Goal: Task Accomplishment & Management: Complete application form

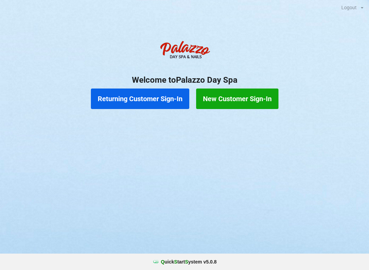
scroll to position [1, 2]
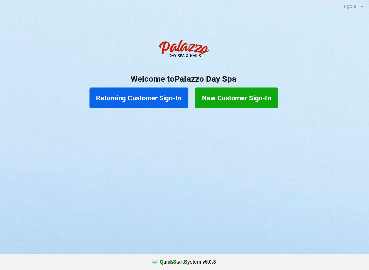
click at [147, 99] on button "Returning Customer Sign-In" at bounding box center [140, 99] width 98 height 21
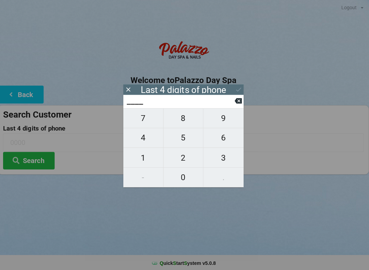
click at [142, 144] on span "4" at bounding box center [145, 137] width 40 height 14
type input "4___"
click at [187, 176] on span "0" at bounding box center [185, 176] width 40 height 14
type input "40__"
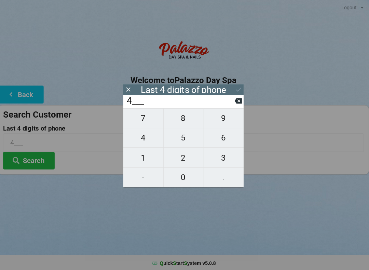
type input "40__"
click at [148, 122] on span "7" at bounding box center [145, 117] width 40 height 14
type input "407_"
click at [224, 161] on span "3" at bounding box center [224, 157] width 40 height 14
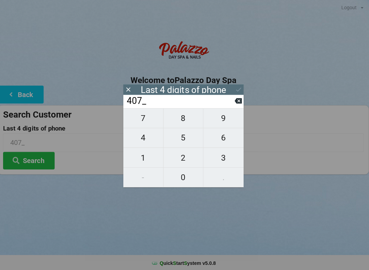
type input "4073"
click at [222, 123] on div "7 8 9 4 5 6 1 2 3 - 0 ." at bounding box center [185, 147] width 120 height 79
click at [237, 105] on button at bounding box center [239, 100] width 7 height 9
click at [231, 106] on input "407_" at bounding box center [182, 100] width 108 height 11
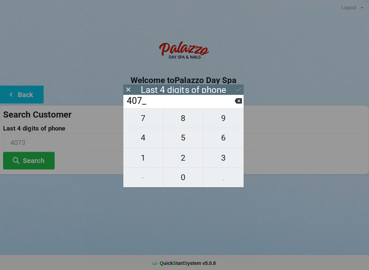
click at [236, 103] on icon at bounding box center [239, 100] width 7 height 5
click at [238, 102] on icon at bounding box center [239, 100] width 7 height 7
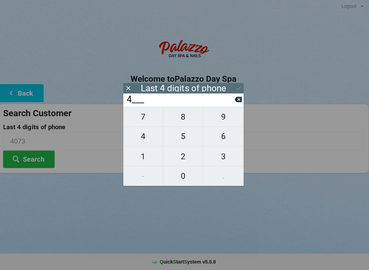
click at [236, 102] on icon at bounding box center [239, 100] width 7 height 5
click at [142, 122] on span "7" at bounding box center [145, 117] width 40 height 14
type input "7___"
click at [182, 179] on span "0" at bounding box center [185, 176] width 40 height 14
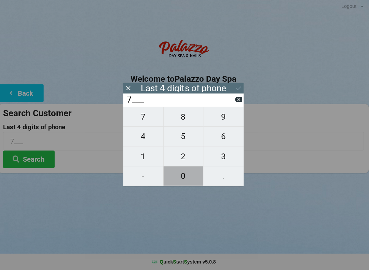
type input "70__"
click at [184, 182] on span "0" at bounding box center [185, 176] width 40 height 14
type input "700_"
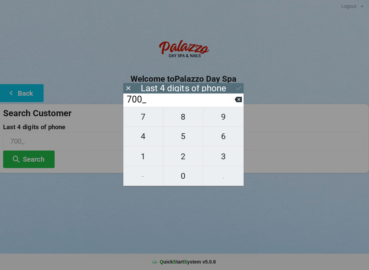
click at [145, 158] on span "1" at bounding box center [145, 157] width 40 height 14
type input "7001"
click at [239, 90] on icon at bounding box center [239, 88] width 7 height 7
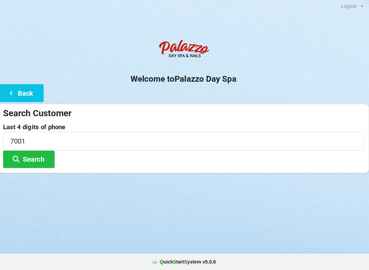
click at [39, 156] on button "Search" at bounding box center [30, 159] width 51 height 17
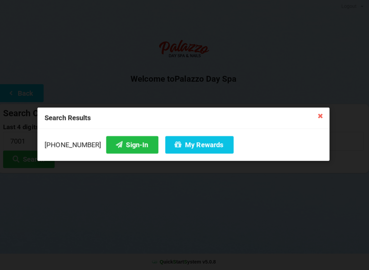
click at [319, 117] on icon at bounding box center [321, 116] width 11 height 11
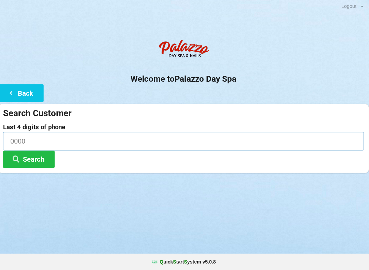
click at [76, 143] on input at bounding box center [184, 142] width 359 height 18
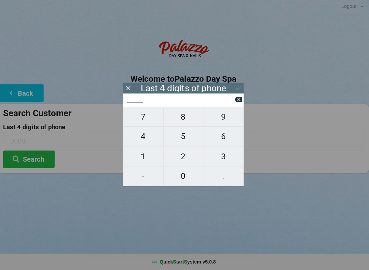
click at [223, 137] on span "6" at bounding box center [224, 137] width 40 height 14
type input "6___"
click at [180, 174] on span "0" at bounding box center [185, 176] width 40 height 14
type input "60__"
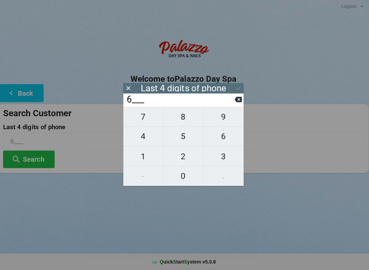
type input "60__"
click at [183, 123] on span "8" at bounding box center [185, 117] width 40 height 14
type input "608_"
click at [143, 154] on span "1" at bounding box center [145, 157] width 40 height 14
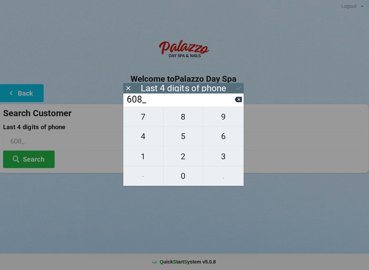
type input "6081"
click at [29, 160] on button "Search" at bounding box center [30, 159] width 51 height 17
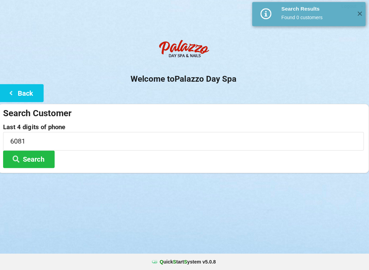
click at [36, 157] on button "Search" at bounding box center [30, 159] width 51 height 17
click at [109, 144] on input "6081" at bounding box center [184, 142] width 359 height 18
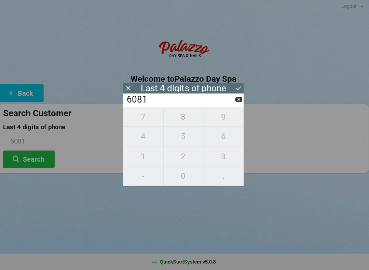
click at [236, 103] on icon at bounding box center [239, 100] width 7 height 7
click at [145, 159] on span "1" at bounding box center [145, 157] width 40 height 14
click at [237, 102] on icon at bounding box center [239, 100] width 7 height 7
click at [240, 103] on icon at bounding box center [239, 100] width 7 height 5
type input "60__"
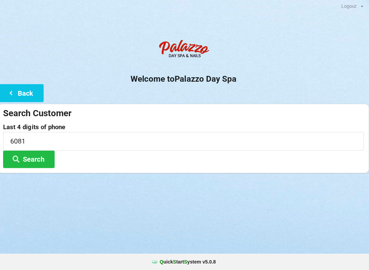
click at [246, 99] on div "Welcome to Palazzo Day Spa Back Search Customer Last 4 digits of phone 6081 Sea…" at bounding box center [184, 105] width 369 height 136
click at [22, 96] on button "Back" at bounding box center [22, 93] width 45 height 17
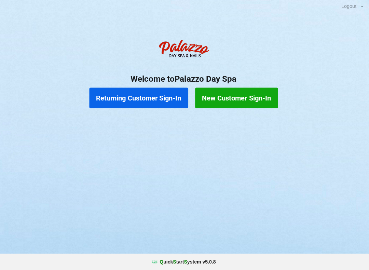
click at [234, 97] on button "New Customer Sign-In" at bounding box center [237, 99] width 82 height 21
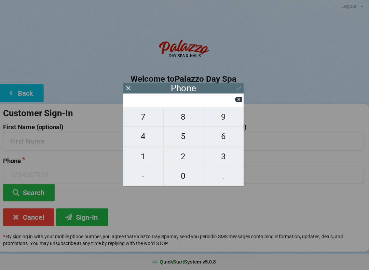
click at [144, 133] on span "4" at bounding box center [145, 137] width 40 height 14
type input "4"
click at [193, 175] on span "0" at bounding box center [185, 176] width 40 height 14
type input "40"
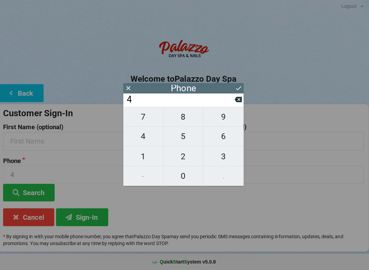
type input "40"
click at [141, 143] on span "4" at bounding box center [145, 137] width 40 height 14
type input "404"
click at [219, 137] on span "6" at bounding box center [224, 137] width 40 height 14
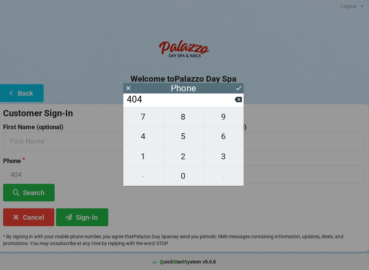
type input "4046"
click at [236, 105] on button at bounding box center [239, 100] width 7 height 9
click at [217, 122] on span "9" at bounding box center [224, 117] width 40 height 14
type input "4049"
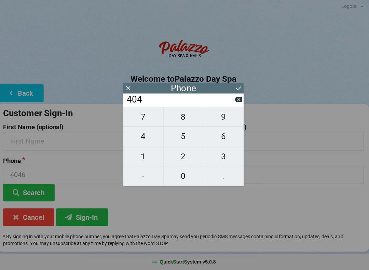
type input "4049"
click at [180, 176] on span "0" at bounding box center [185, 176] width 40 height 14
type input "40490"
click at [225, 158] on span "3" at bounding box center [224, 157] width 40 height 14
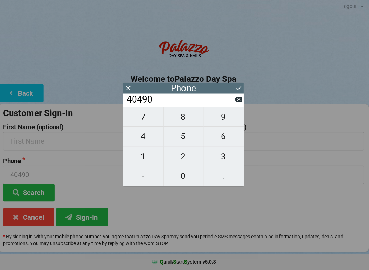
type input "404903"
click at [224, 138] on span "6" at bounding box center [224, 137] width 40 height 14
type input "4049036"
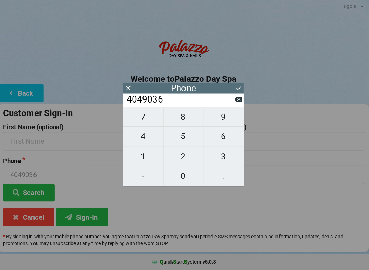
click at [186, 170] on span "0" at bounding box center [185, 176] width 40 height 14
type input "40490360"
click at [182, 119] on span "8" at bounding box center [185, 117] width 40 height 14
type input "404903608"
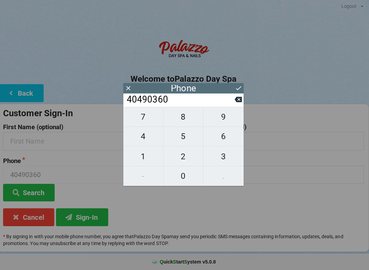
type input "404903608"
click at [146, 151] on span "1" at bounding box center [145, 157] width 40 height 14
type input "4049036081"
click at [237, 90] on icon at bounding box center [239, 88] width 7 height 7
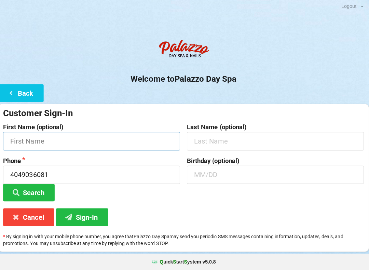
click at [37, 140] on input "text" at bounding box center [93, 142] width 176 height 18
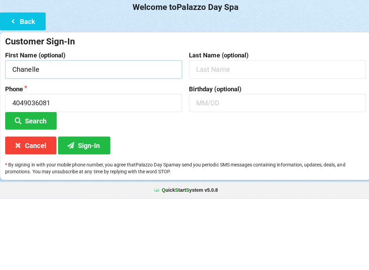
type input "Chanelle"
click at [210, 133] on input "text" at bounding box center [276, 142] width 176 height 18
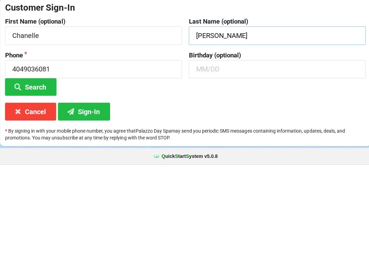
type input "[PERSON_NAME]"
click at [205, 166] on input "text" at bounding box center [276, 175] width 176 height 18
type input "07/18"
click at [92, 209] on button "Sign-In" at bounding box center [84, 217] width 52 height 17
